Goal: Task Accomplishment & Management: Complete application form

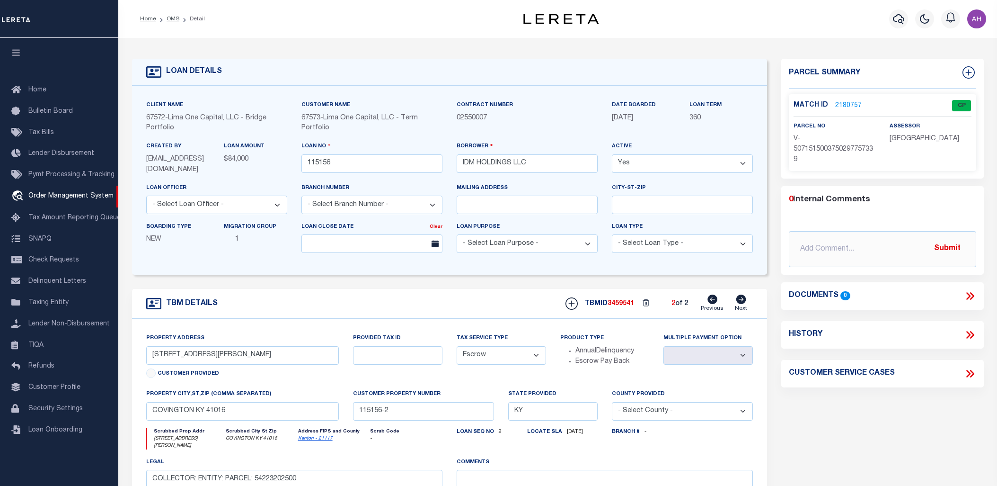
select select "CP"
select select "AGW"
select select "Escrow"
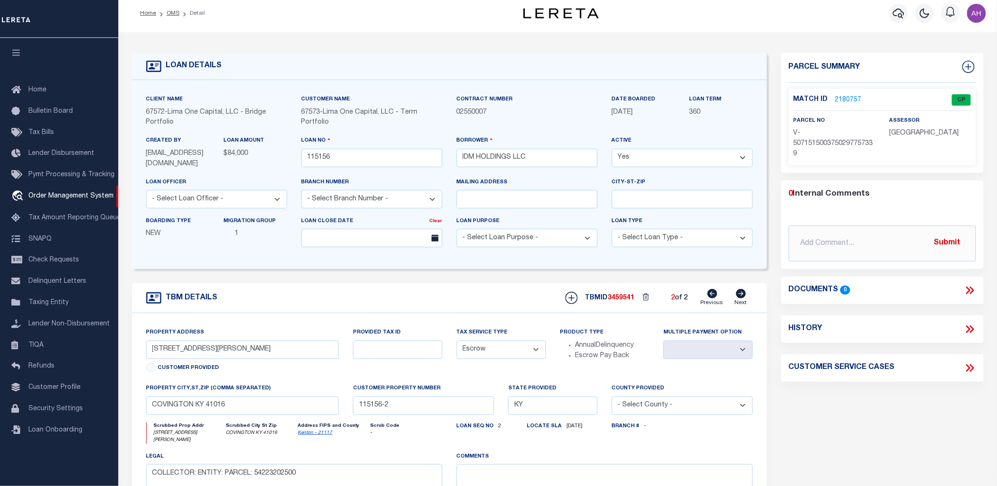
scroll to position [6, 0]
click at [847, 99] on link "2180757" at bounding box center [848, 100] width 27 height 10
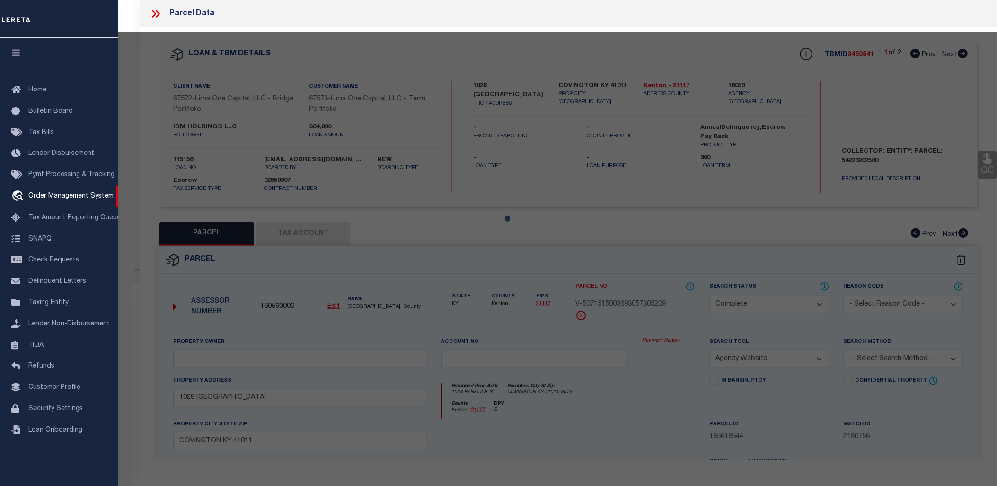
select select "AS"
select select
checkbox input "false"
select select "CP"
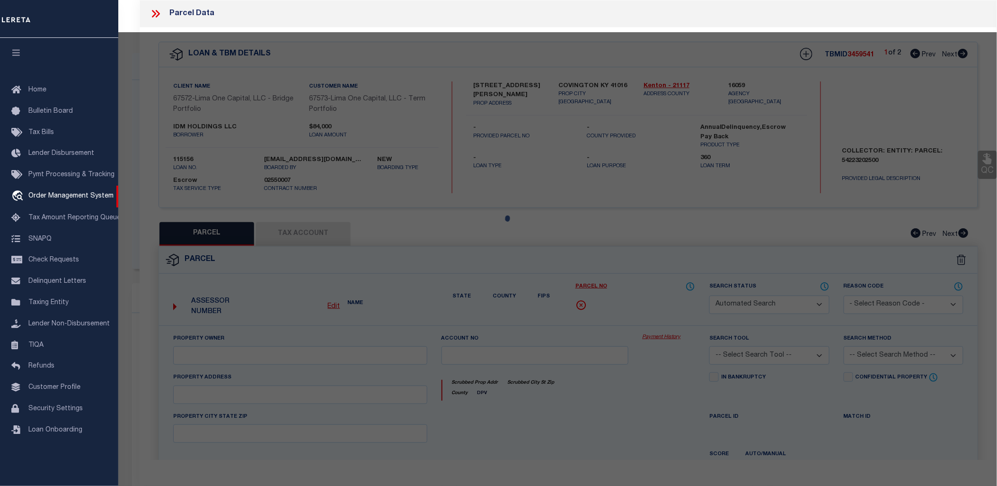
select select "AGW"
select select
type input "[STREET_ADDRESS][PERSON_NAME]"
checkbox input "false"
type input "COVINGTON KY 41016"
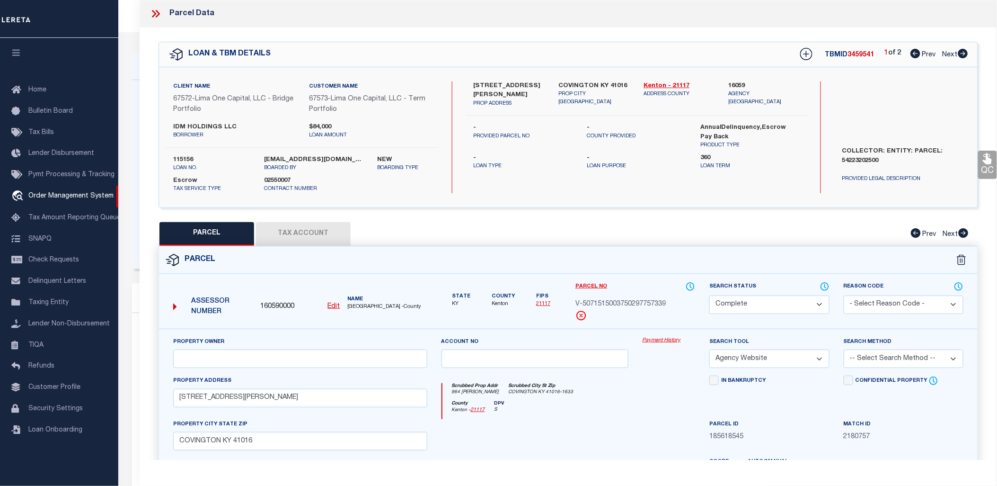
click at [336, 303] on u "Edit" at bounding box center [333, 306] width 12 height 7
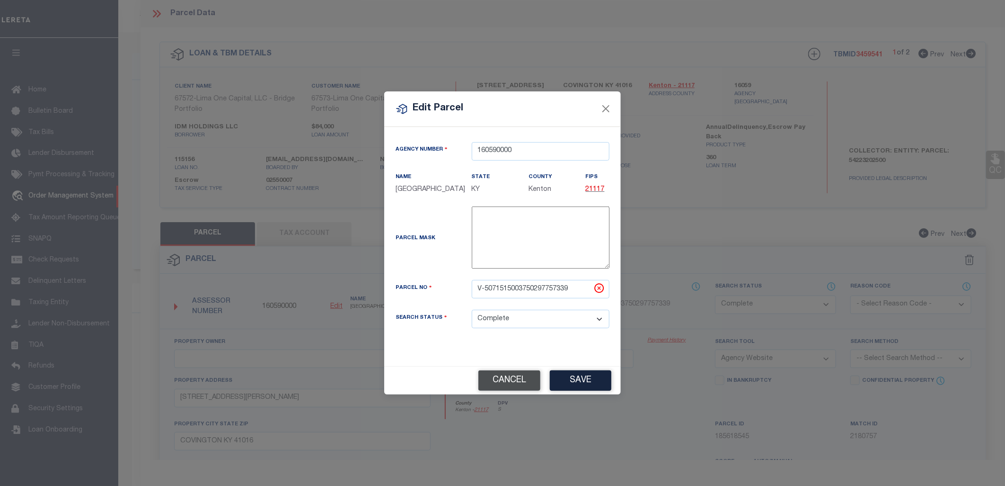
click at [513, 380] on button "Cancel" at bounding box center [509, 380] width 62 height 20
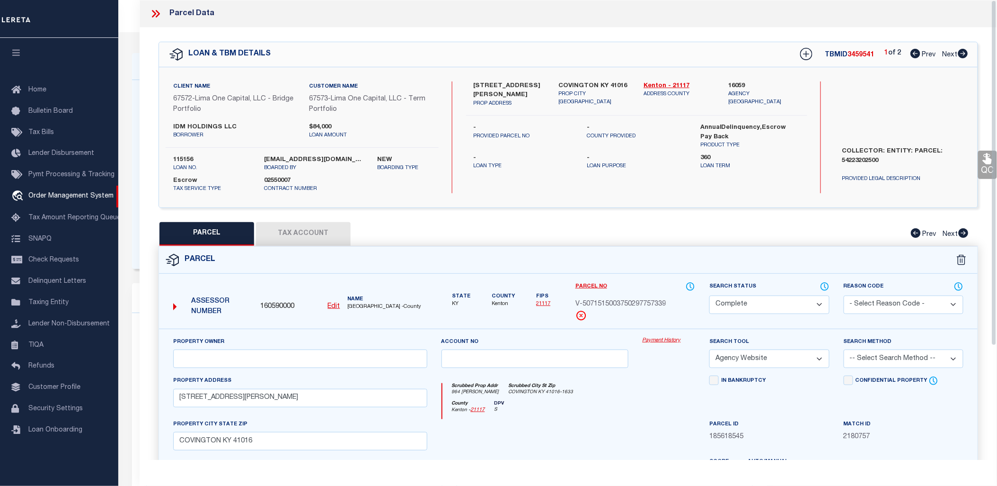
click at [332, 303] on u "Edit" at bounding box center [333, 306] width 12 height 7
select select "CP"
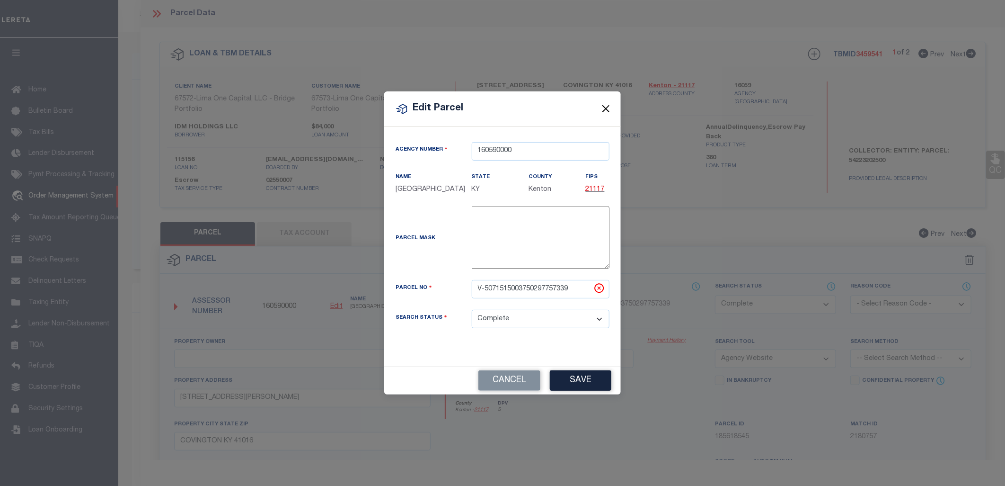
click at [611, 114] on button "Close" at bounding box center [606, 109] width 12 height 12
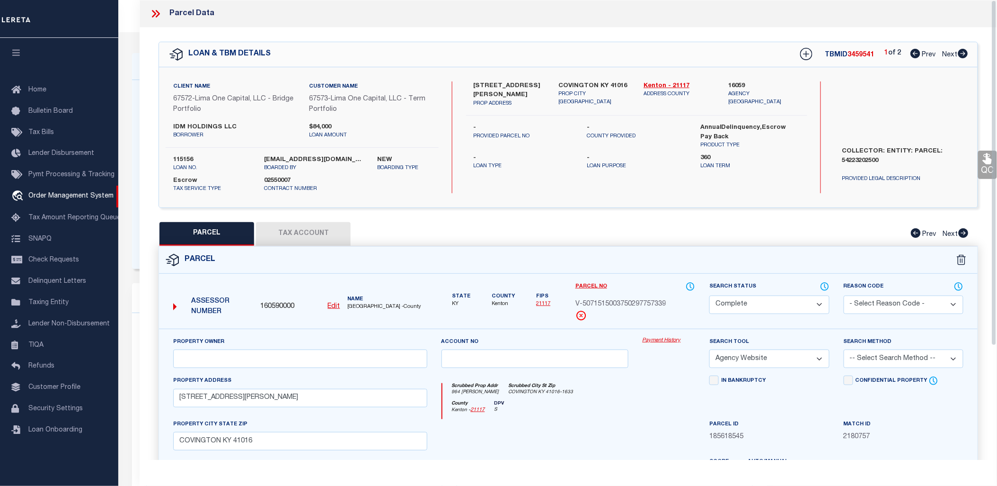
click at [152, 24] on div "Parcel Data" at bounding box center [568, 13] width 857 height 27
click at [155, 15] on icon at bounding box center [154, 14] width 4 height 8
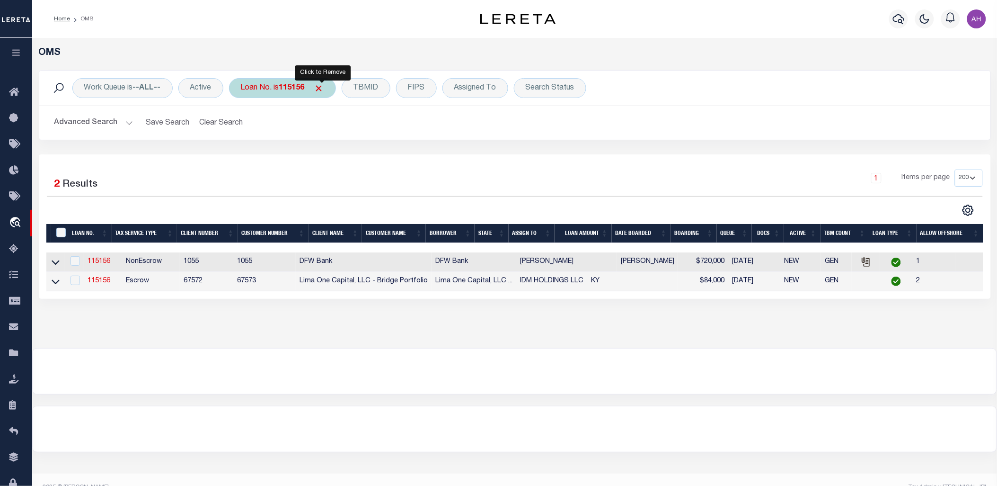
click at [319, 90] on span "Click to Remove" at bounding box center [319, 88] width 10 height 10
click at [100, 122] on button "Advanced Search" at bounding box center [93, 123] width 79 height 18
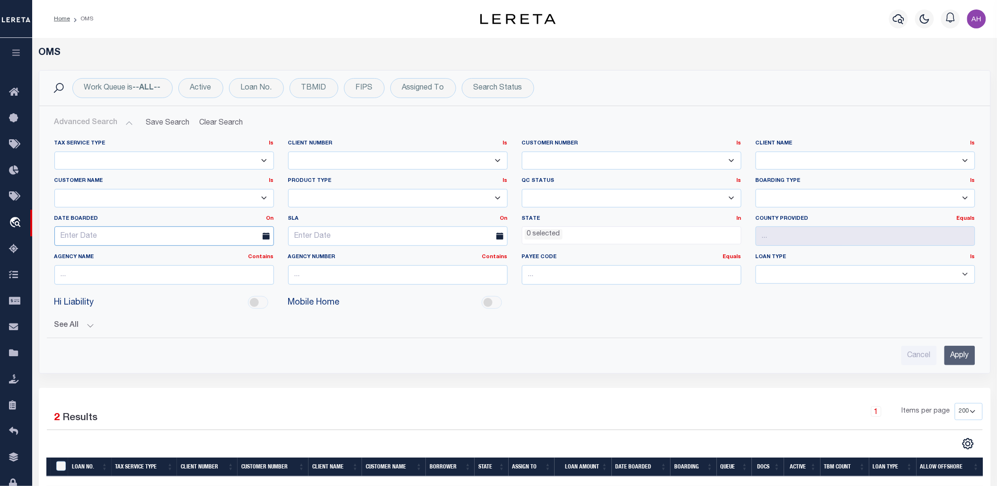
click at [112, 229] on input "text" at bounding box center [164, 235] width 220 height 19
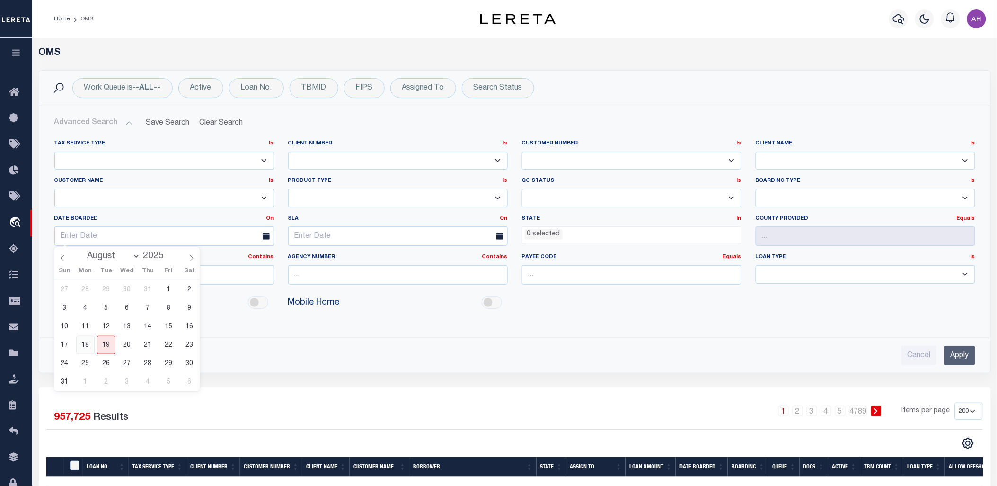
click at [88, 344] on span "18" at bounding box center [85, 345] width 18 height 18
type input "[DATE]"
click at [966, 358] on input "Apply" at bounding box center [960, 354] width 31 height 19
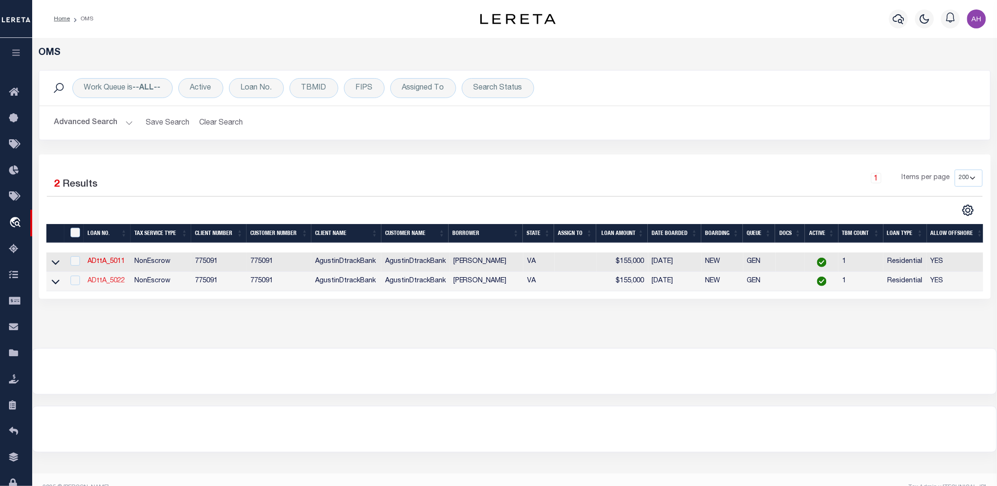
click at [101, 283] on link "ADttA_5022" at bounding box center [106, 280] width 37 height 7
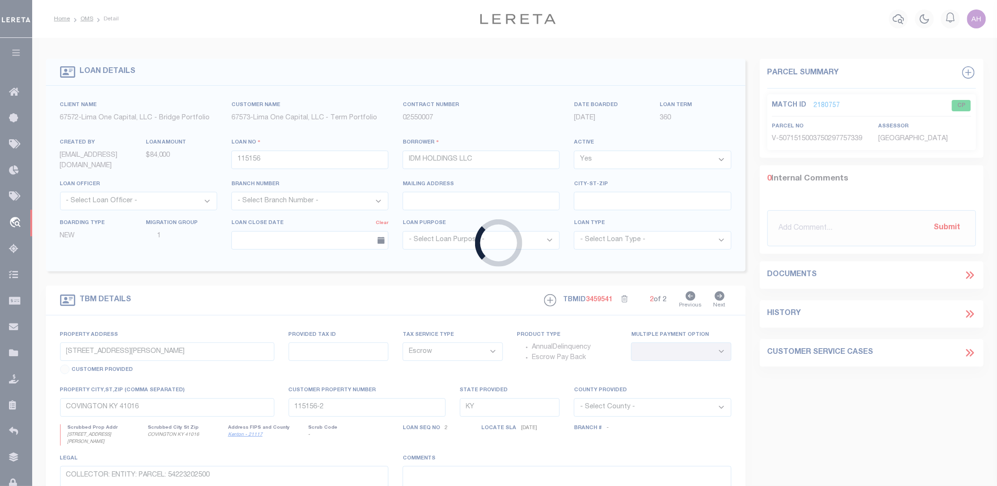
type input "ADttA_5022"
type input "[PERSON_NAME]"
select select
type input "[STREET_ADDRESS]"
type input "[GEOGRAPHIC_DATA] WI 53095-1214"
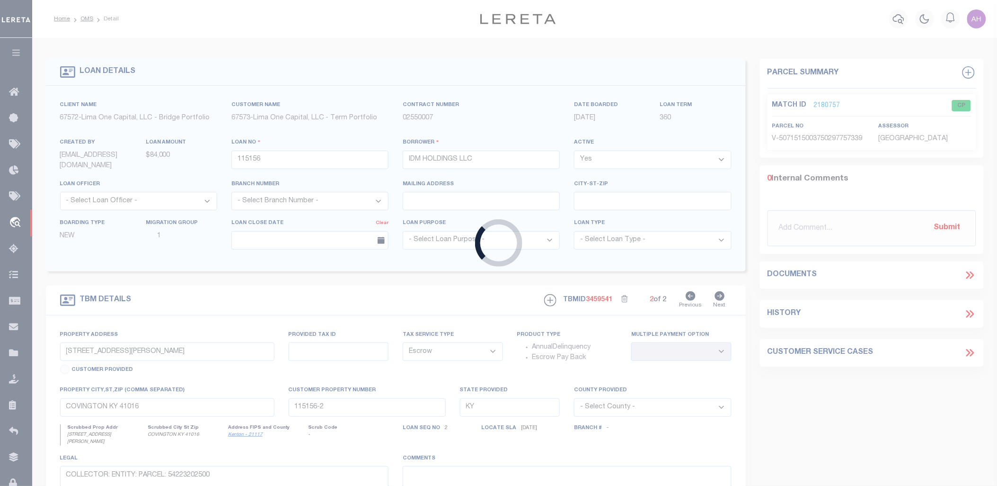
type input "[DATE]"
select select "10"
select select "NonEscrow"
type input "[STREET_ADDRESS][PERSON_NAME]"
select select
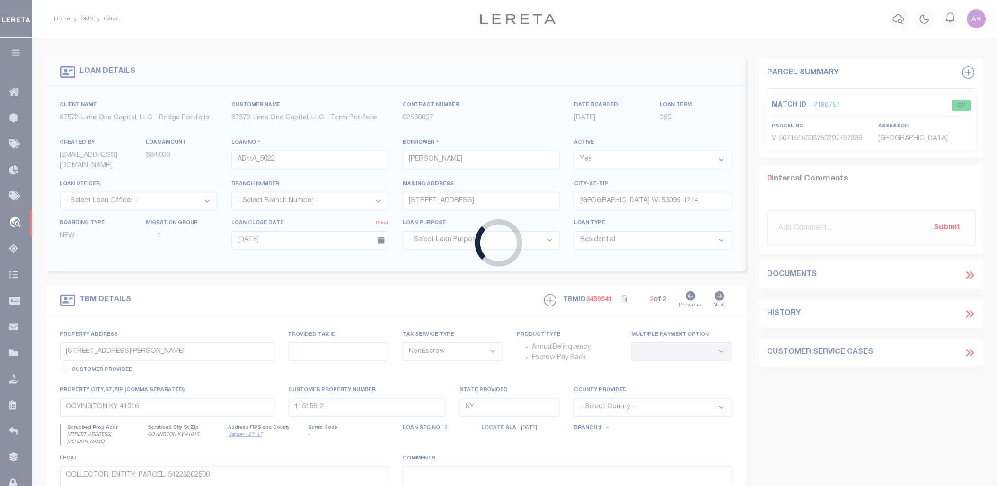
type input "PORTSMOUTH VA 23704-2201"
type input "VA"
select select
select select "155685"
